Goal: Transaction & Acquisition: Purchase product/service

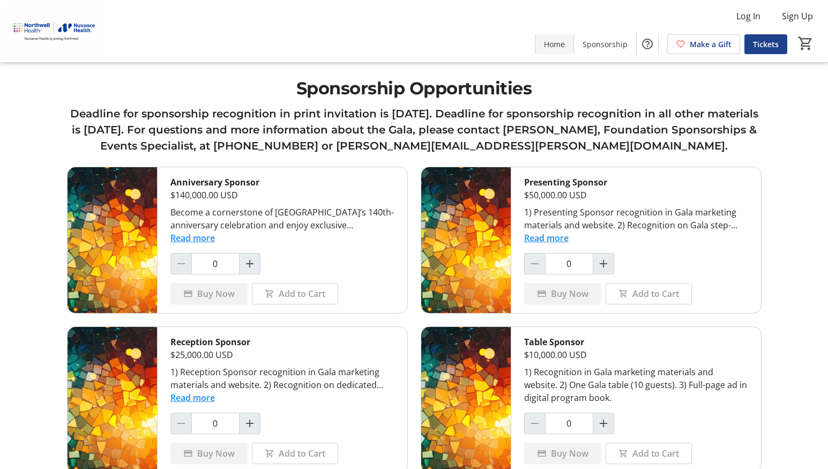
click at [557, 50] on span at bounding box center [554, 44] width 38 height 26
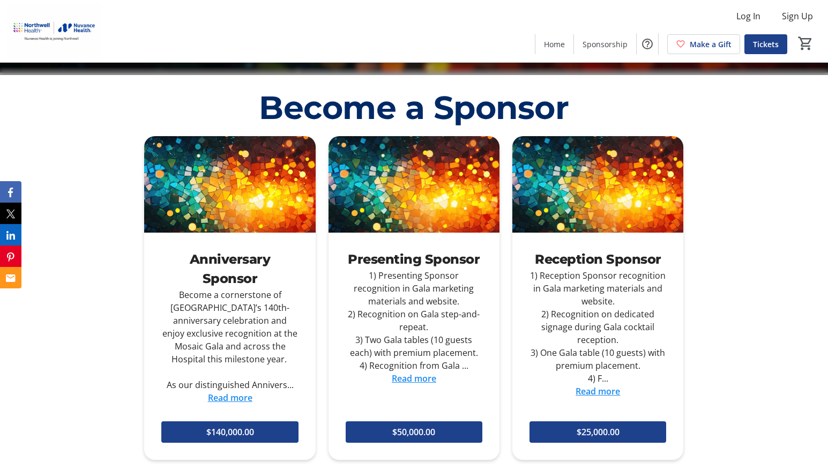
scroll to position [363, 0]
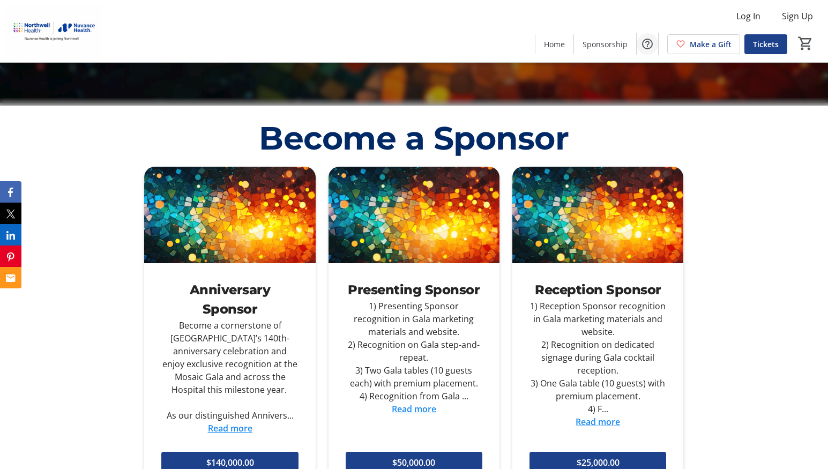
click at [655, 49] on span "Help" at bounding box center [646, 43] width 21 height 21
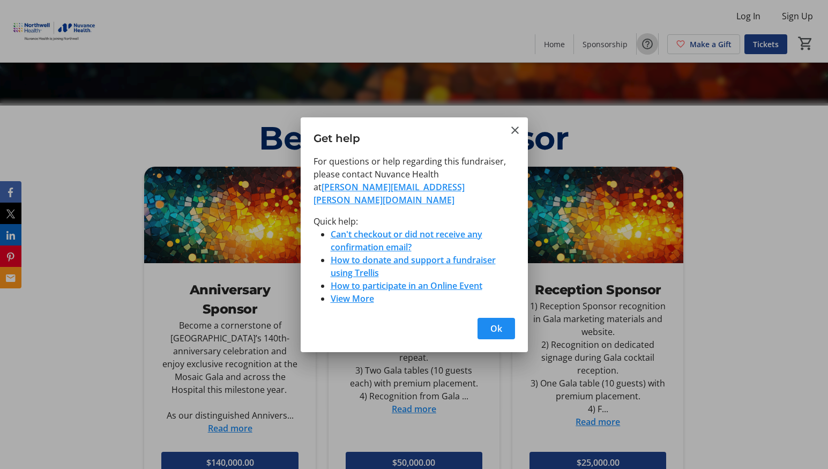
scroll to position [0, 0]
click at [520, 133] on mat-icon "Close" at bounding box center [514, 130] width 13 height 13
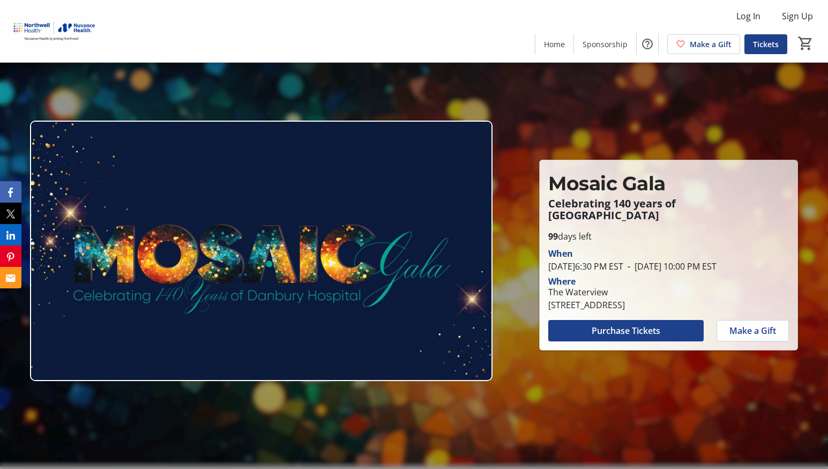
scroll to position [363, 0]
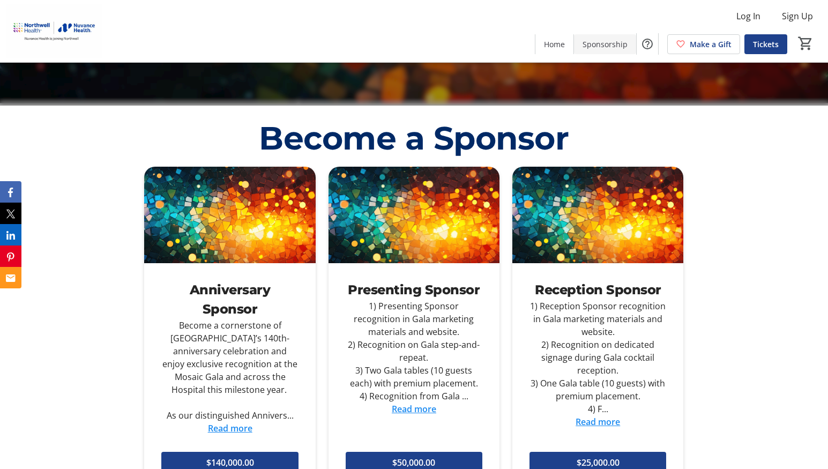
click at [613, 40] on span "Sponsorship" at bounding box center [604, 44] width 45 height 11
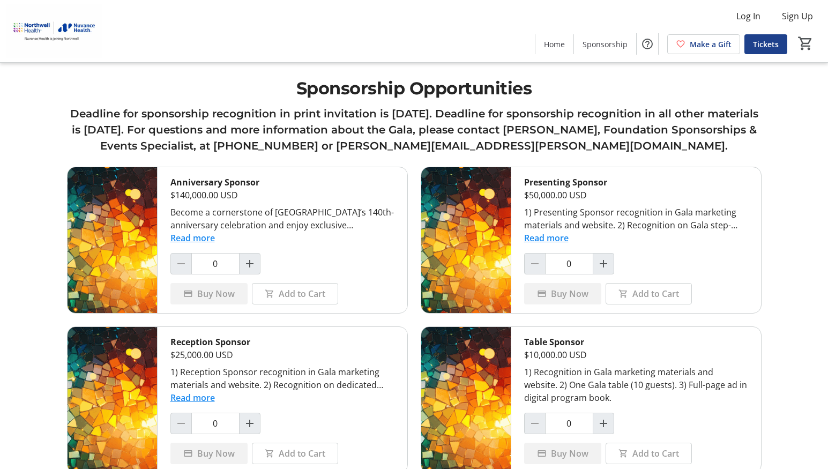
click at [559, 245] on div "Presenting Sponsor $50,000.00 USD 1) Presenting Sponsor recognition in Gala mar…" at bounding box center [636, 240] width 250 height 146
click at [559, 238] on button "Read more" at bounding box center [546, 237] width 44 height 13
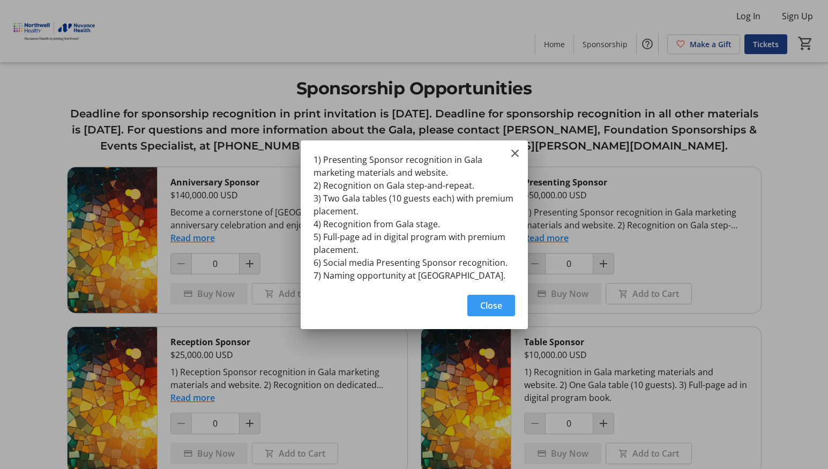
click at [492, 304] on span "Close" at bounding box center [491, 305] width 22 height 13
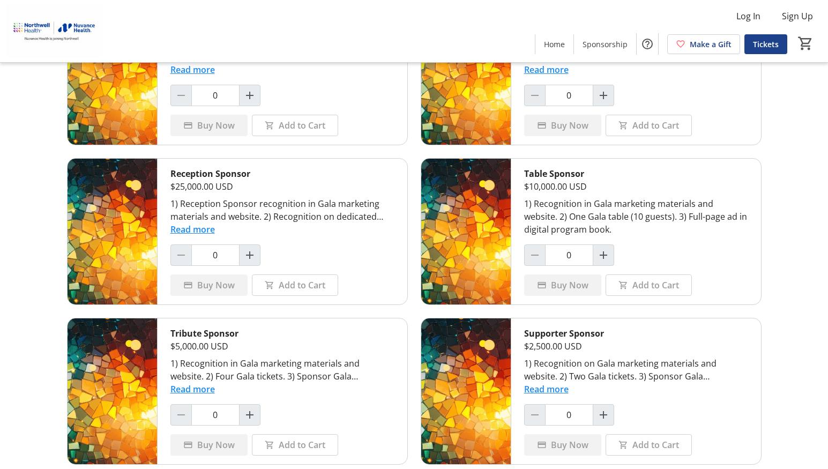
scroll to position [268, 0]
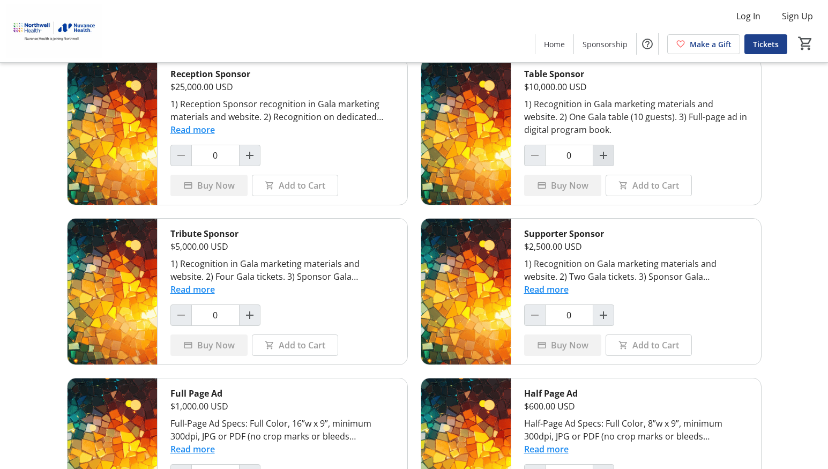
click at [596, 148] on span "Increment by one" at bounding box center [603, 155] width 20 height 20
type input "1"
click at [573, 185] on span "Buy Now" at bounding box center [570, 185] width 38 height 13
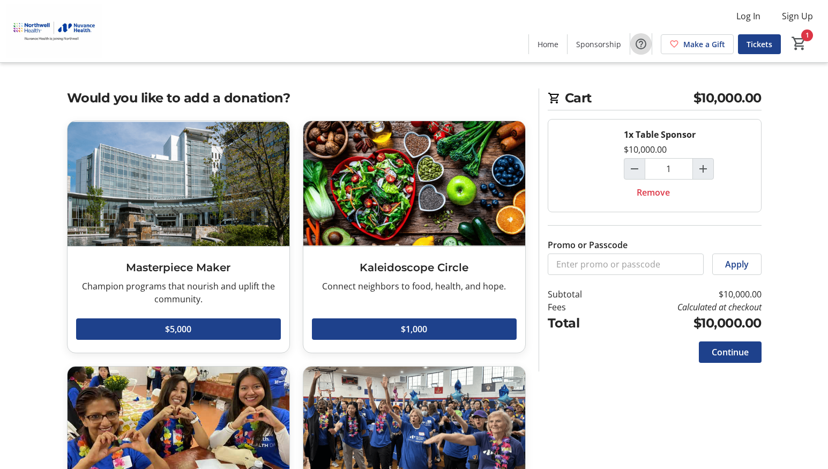
click at [645, 44] on mat-icon "Help" at bounding box center [640, 44] width 13 height 13
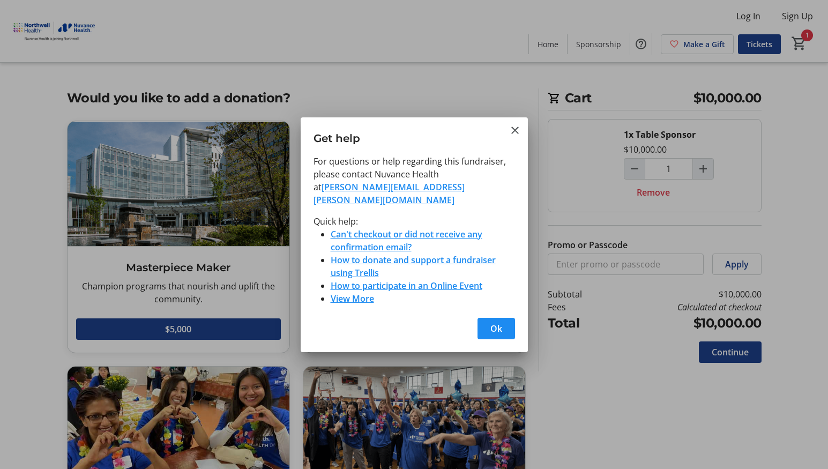
click at [506, 138] on h3 "Get help" at bounding box center [414, 135] width 227 height 37
click at [512, 135] on mat-icon "Close" at bounding box center [514, 130] width 13 height 13
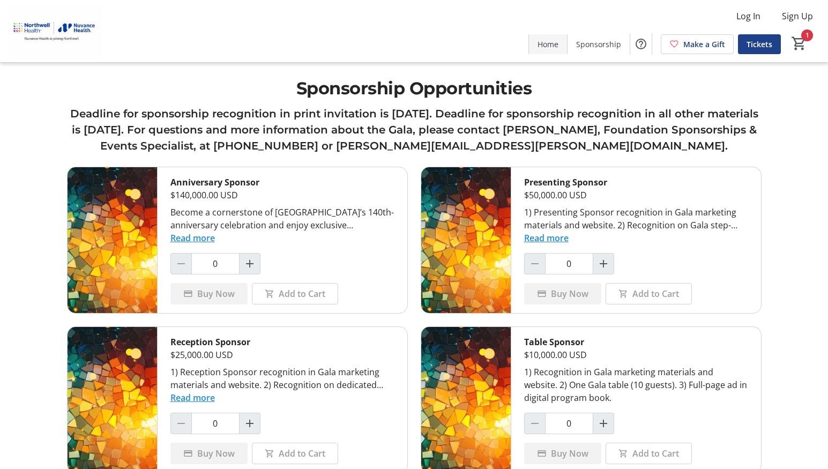
click at [544, 40] on span "Home" at bounding box center [547, 44] width 21 height 11
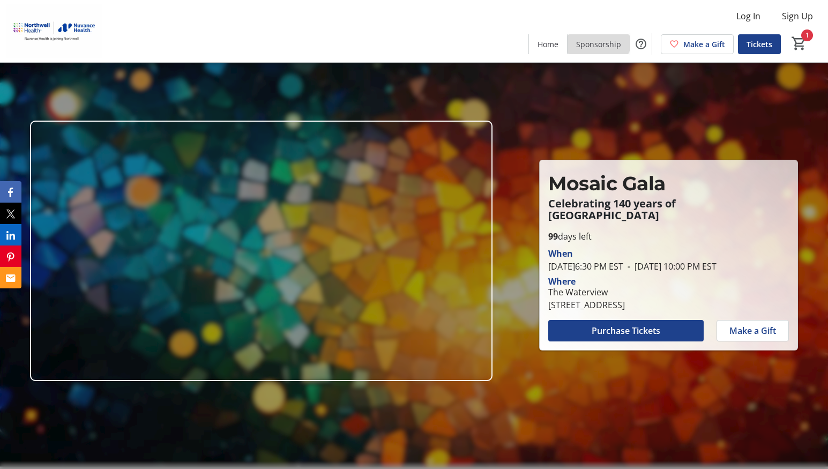
click at [600, 39] on span "Sponsorship" at bounding box center [598, 44] width 45 height 11
